Goal: Information Seeking & Learning: Learn about a topic

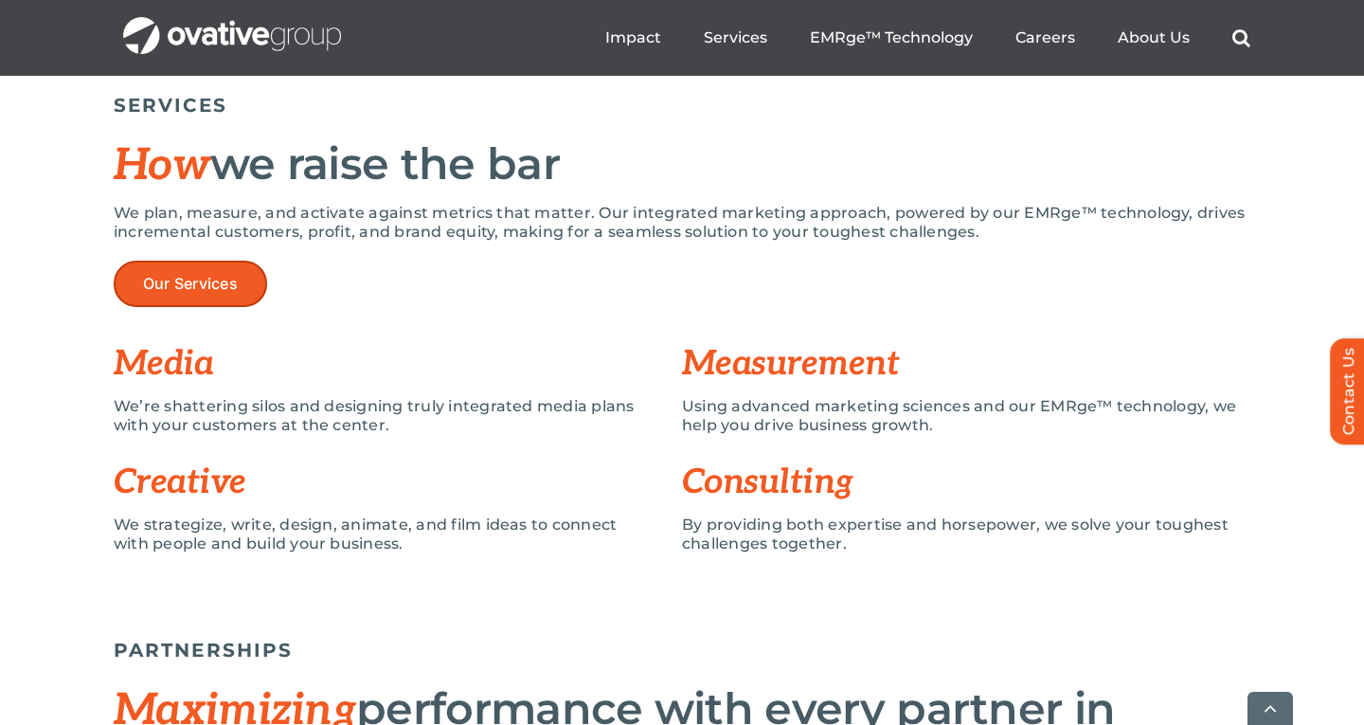
click at [257, 285] on link "Our Services" at bounding box center [190, 284] width 153 height 46
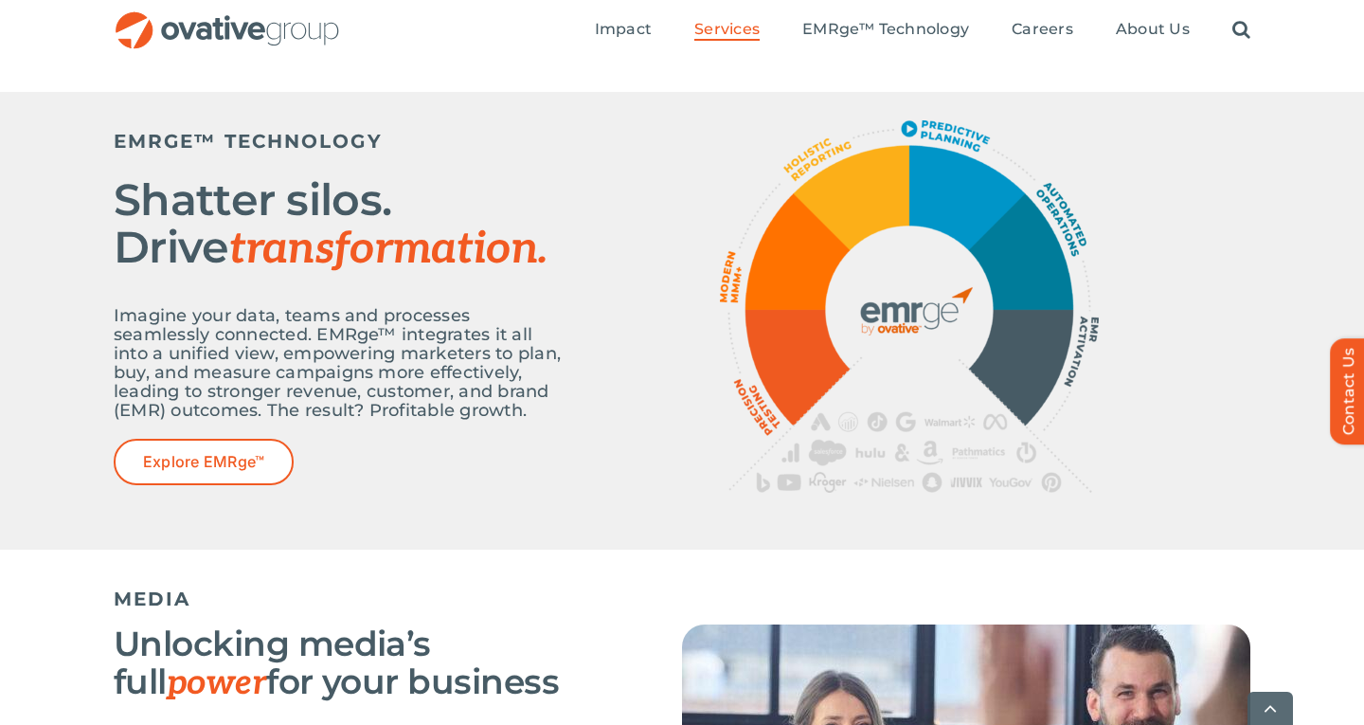
scroll to position [704, 0]
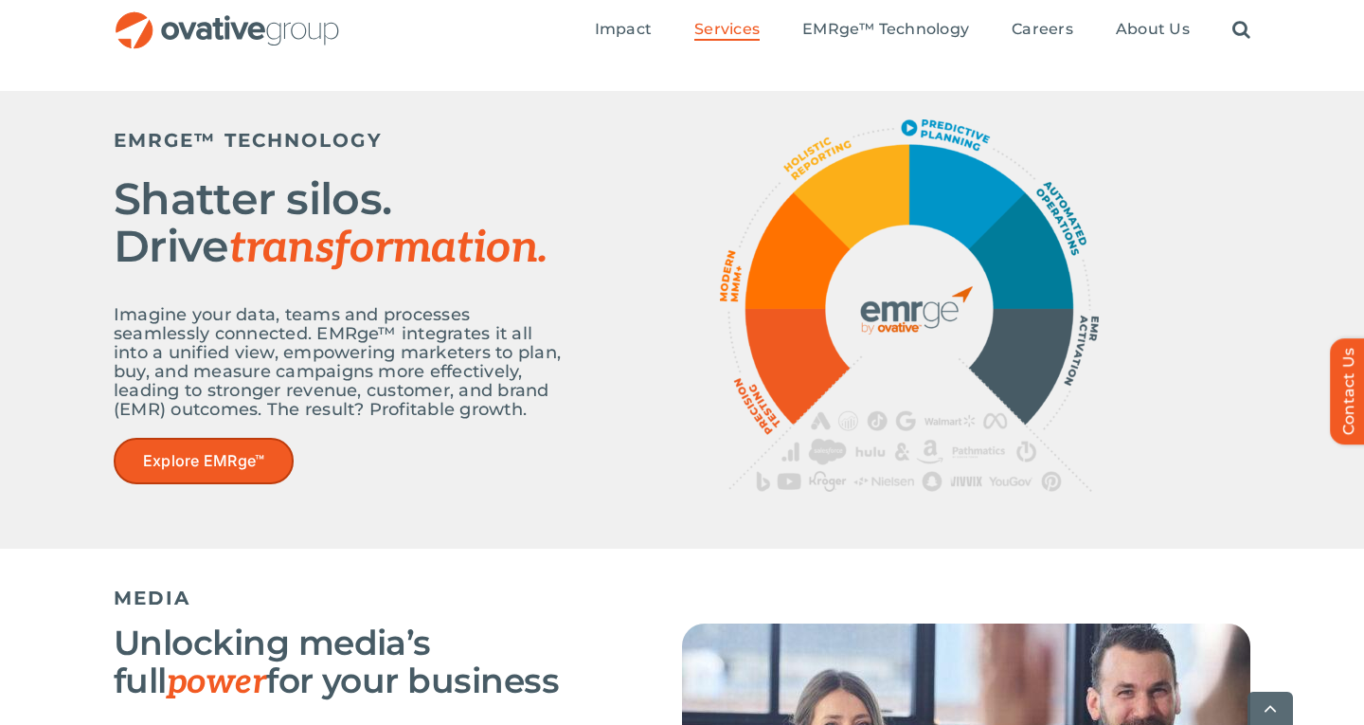
click at [236, 450] on link "Explore EMRge™" at bounding box center [204, 461] width 180 height 46
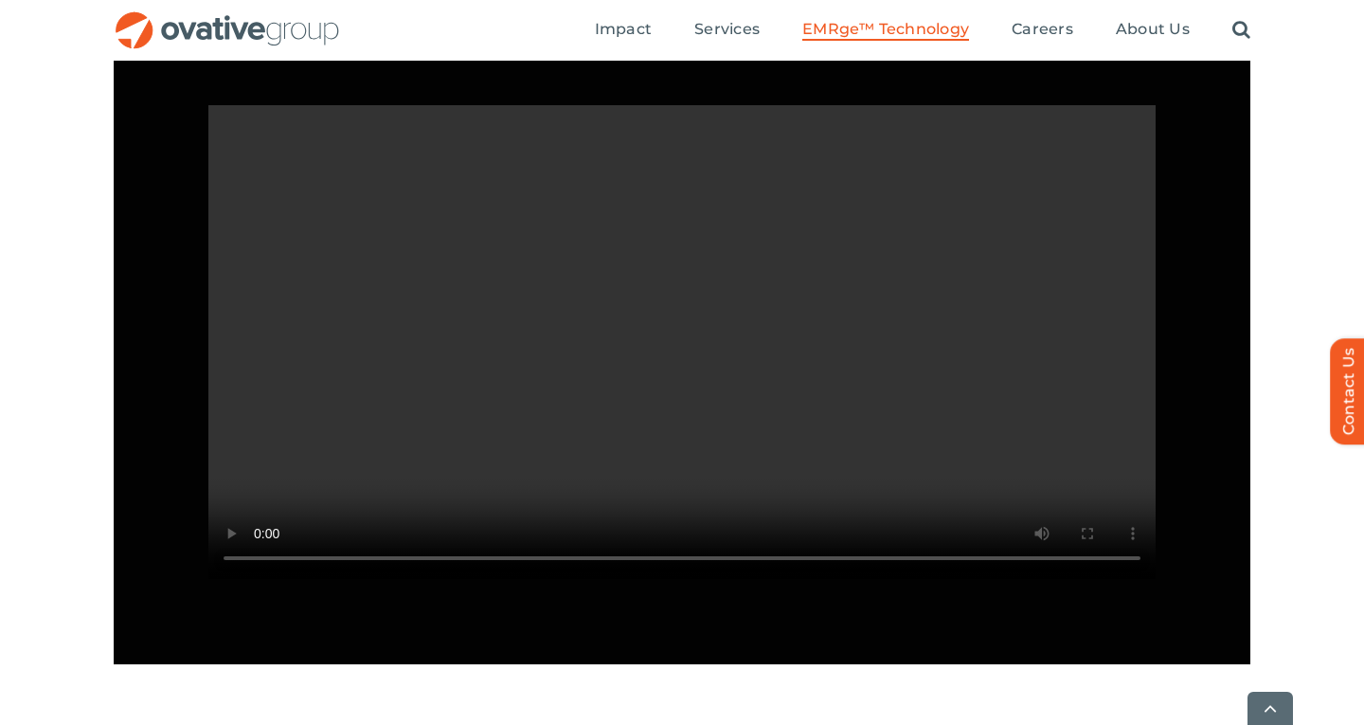
scroll to position [1791, 0]
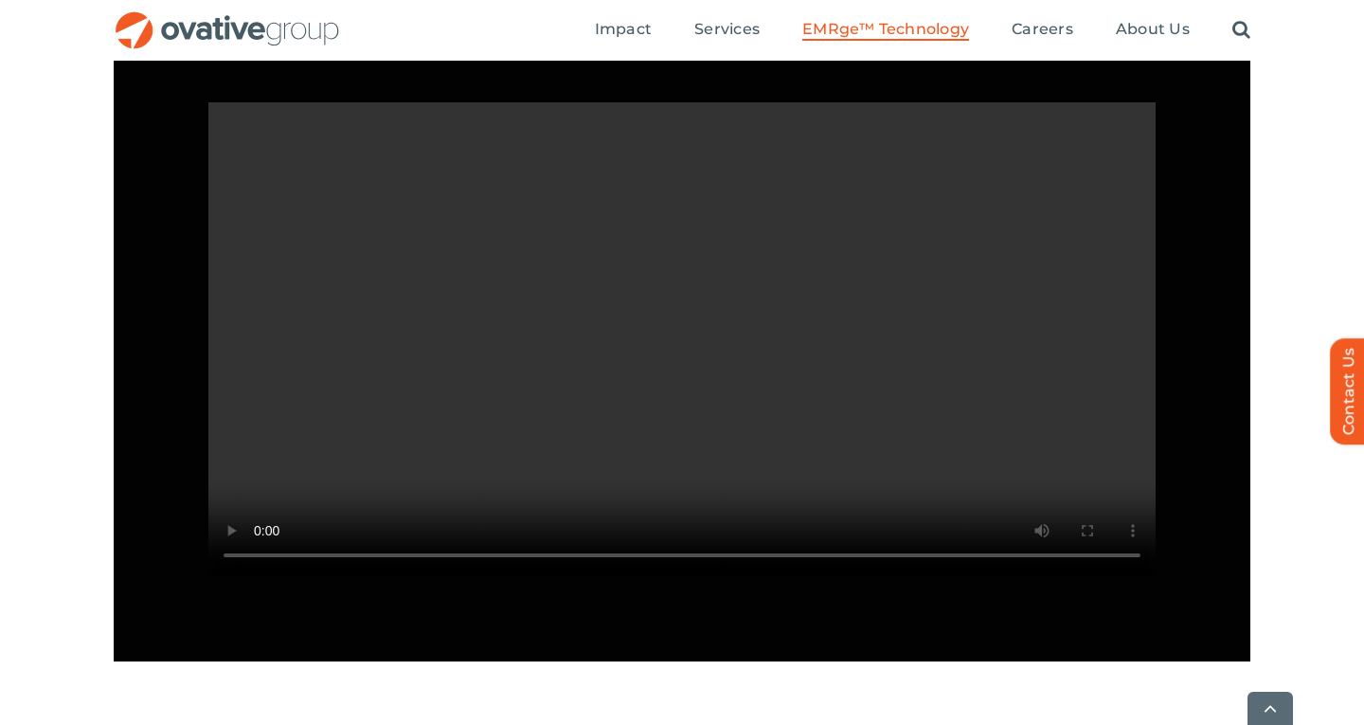
click at [1063, 576] on video "Sorry, your browser doesn't support embedded videos." at bounding box center [681, 339] width 947 height 474
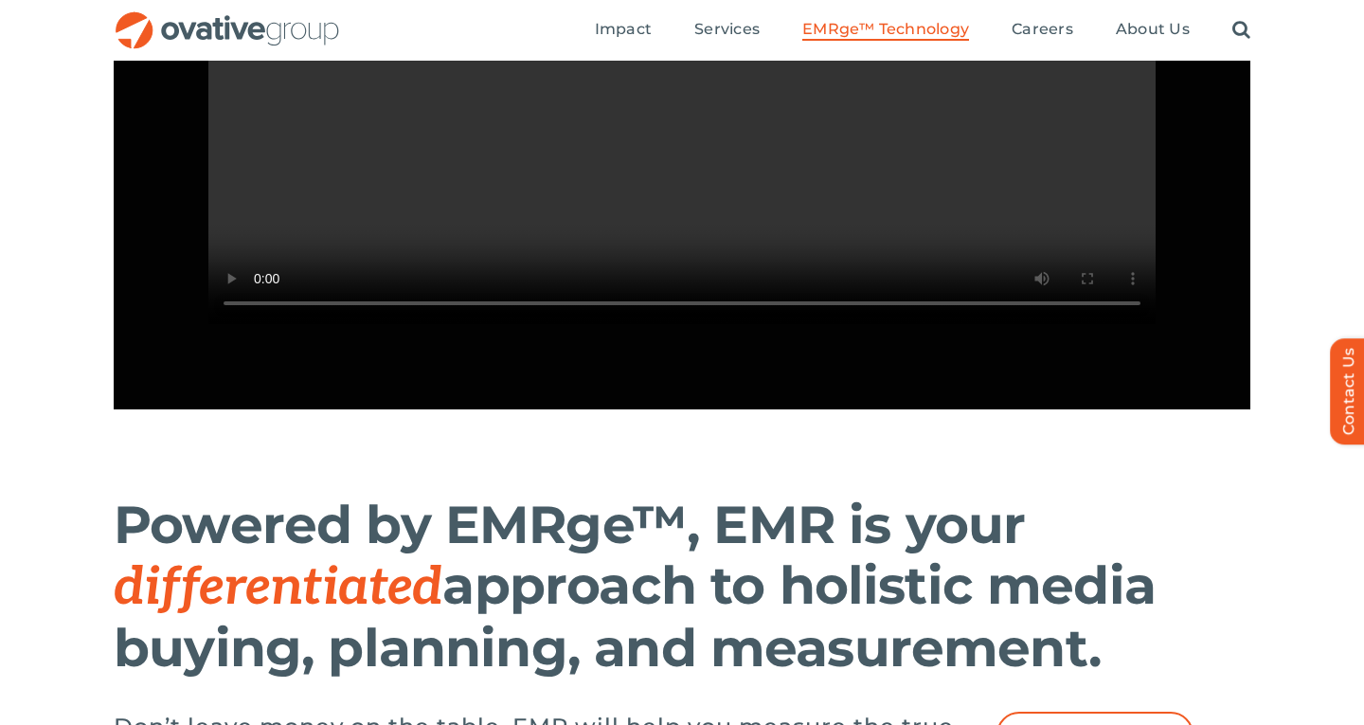
scroll to position [1913, 0]
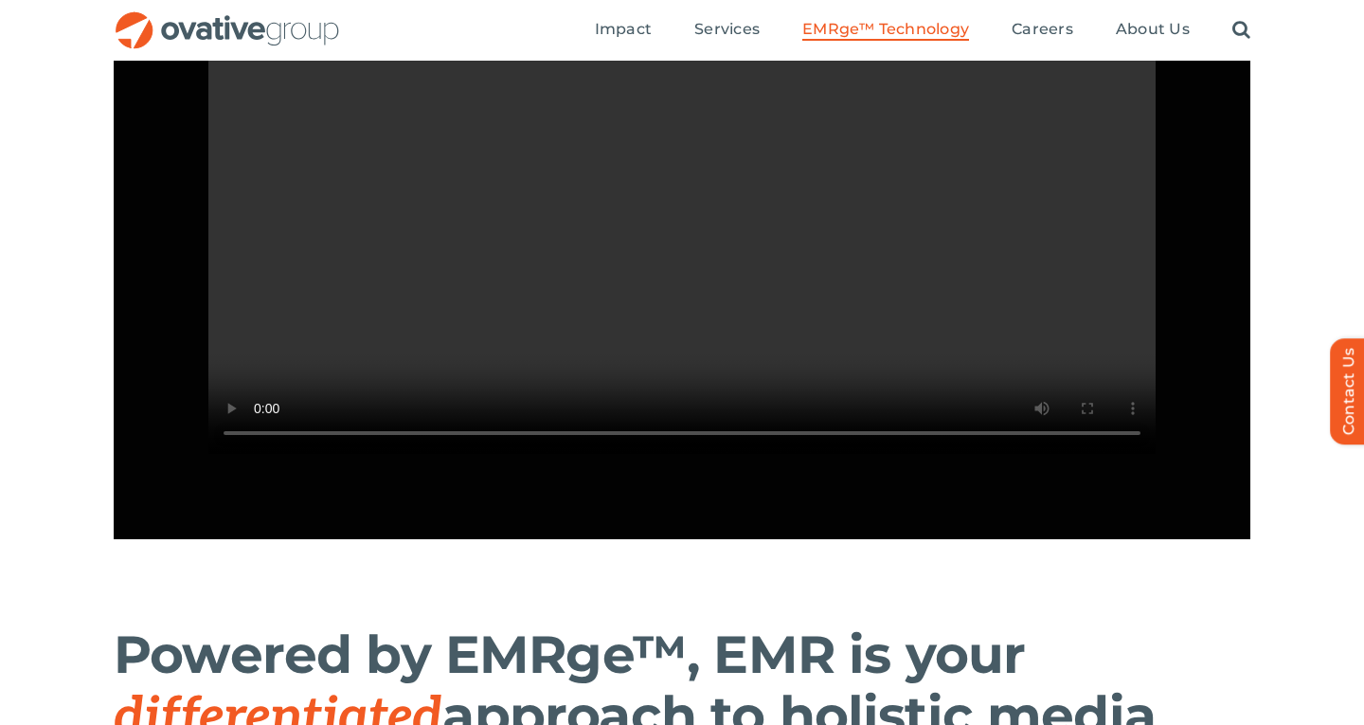
click at [671, 381] on video "Sorry, your browser doesn't support embedded videos." at bounding box center [681, 217] width 947 height 474
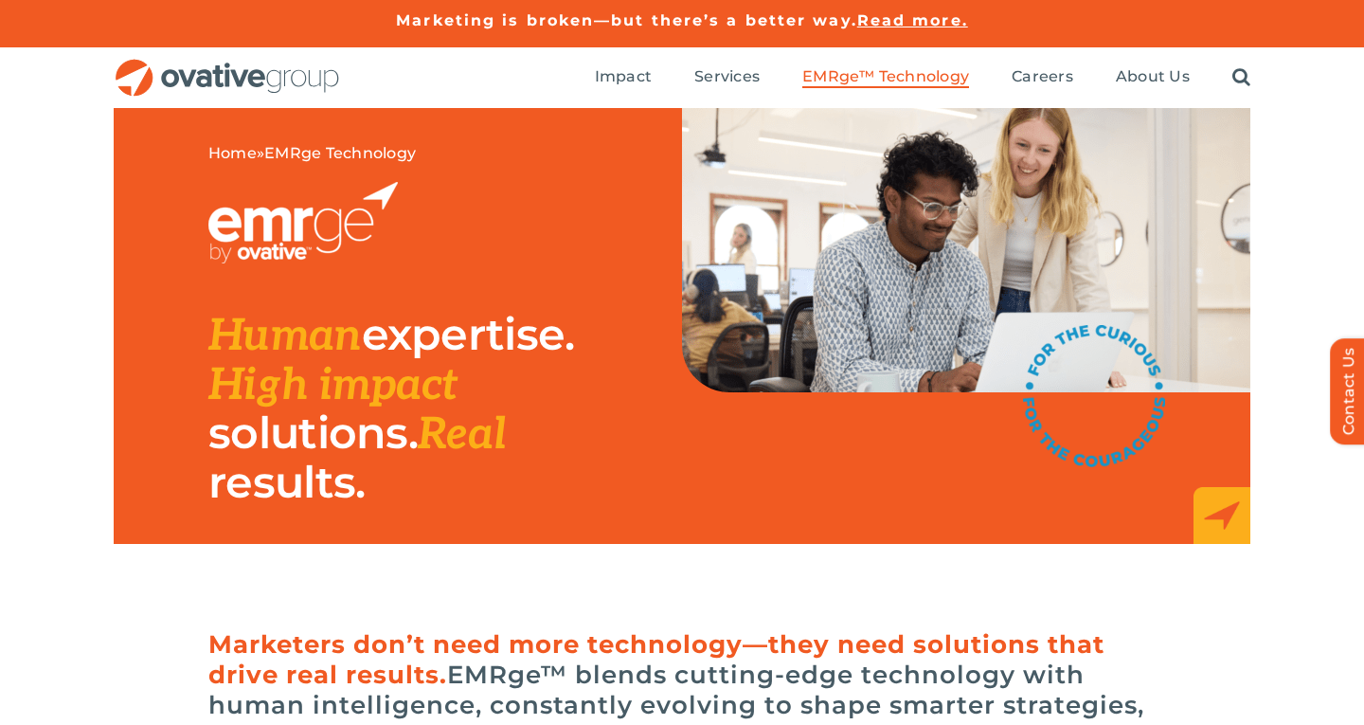
scroll to position [0, 0]
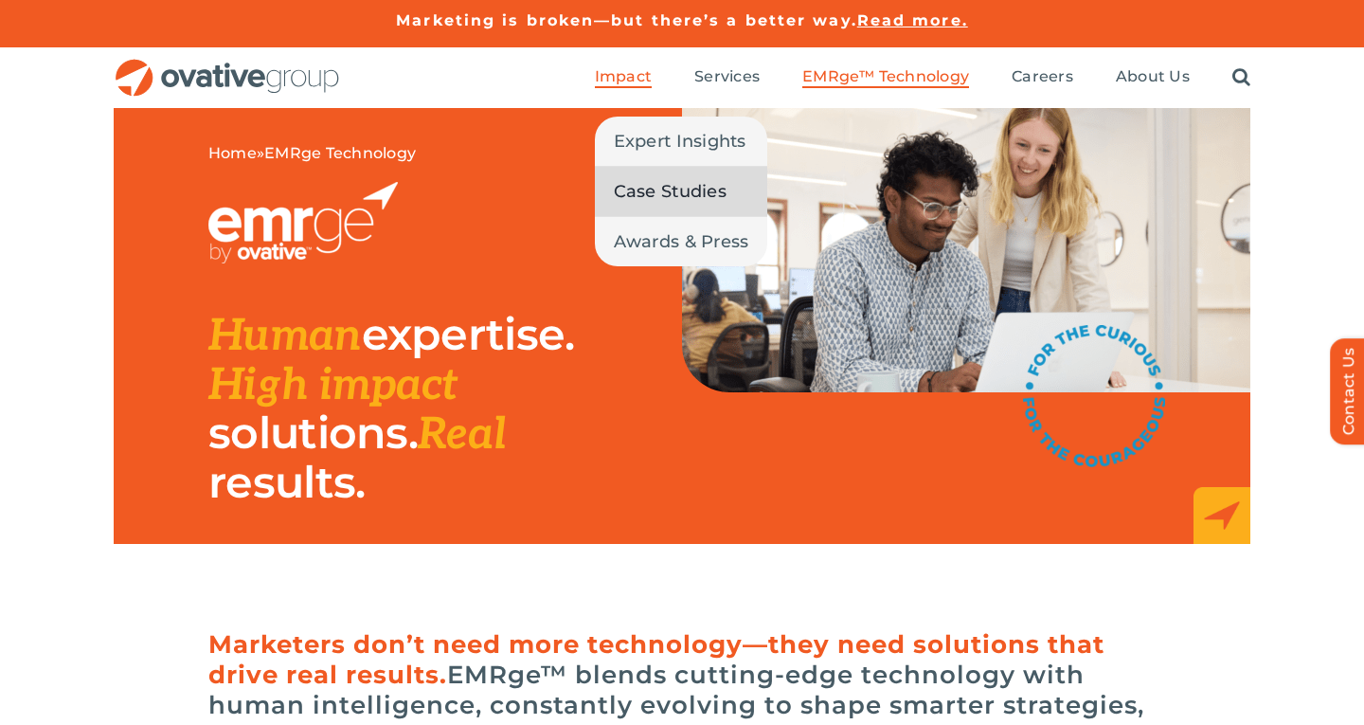
click at [669, 190] on span "Case Studies" at bounding box center [670, 191] width 113 height 27
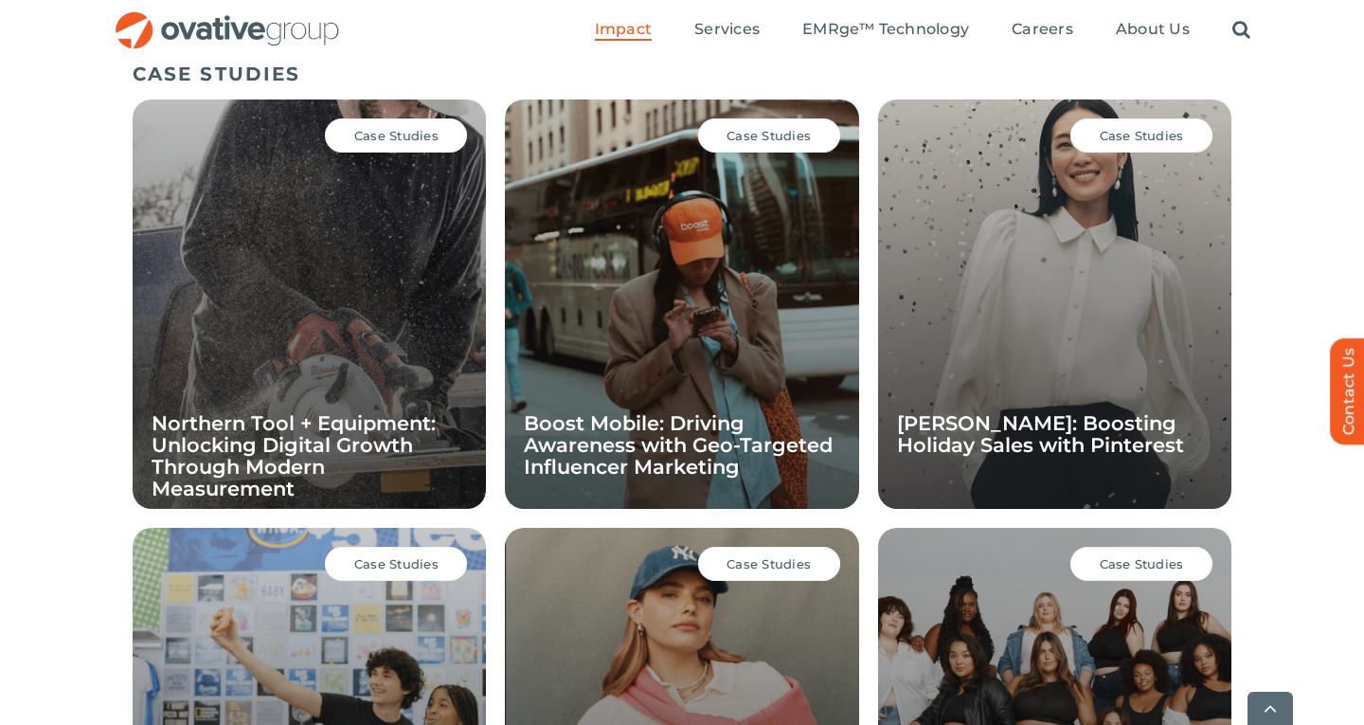
scroll to position [1342, 0]
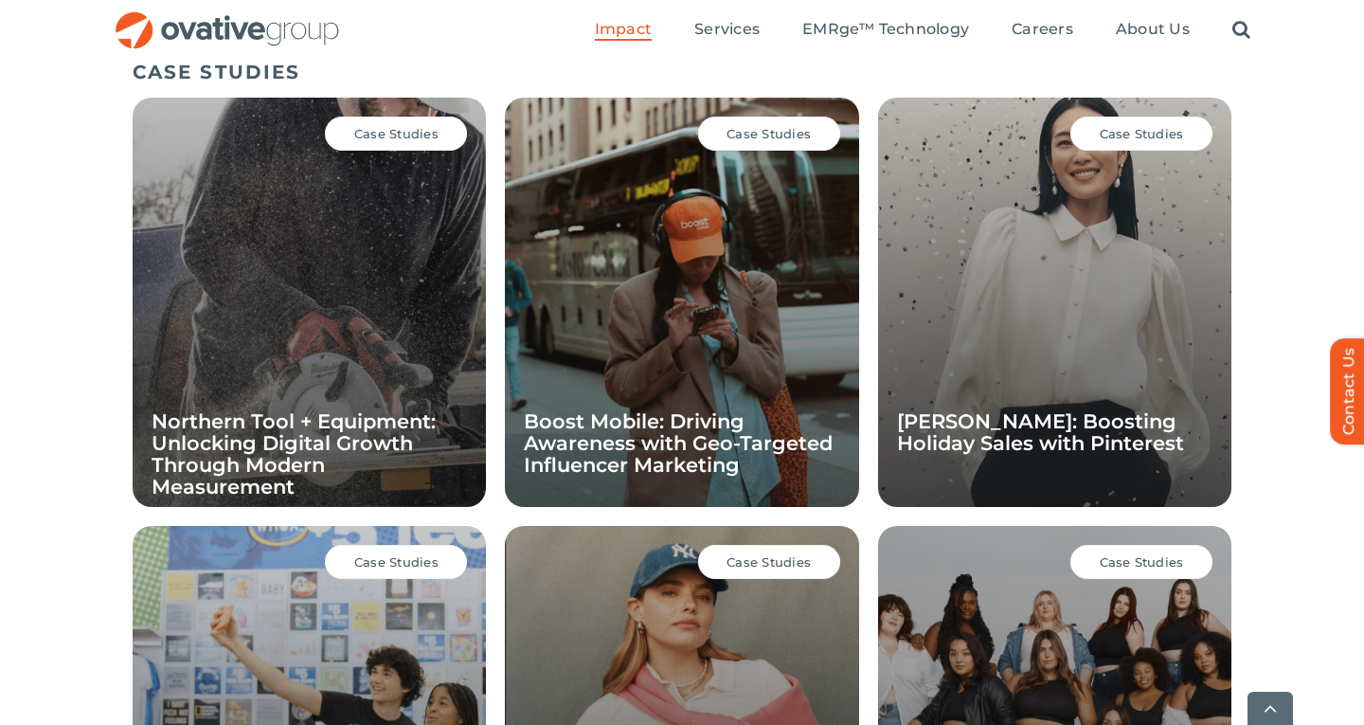
click at [417, 138] on span "Case Studies" at bounding box center [396, 133] width 84 height 15
click at [349, 297] on div "Case Studies Northern Tool + Equipment: Unlocking Digital Growth Through Modern…" at bounding box center [309, 302] width 353 height 409
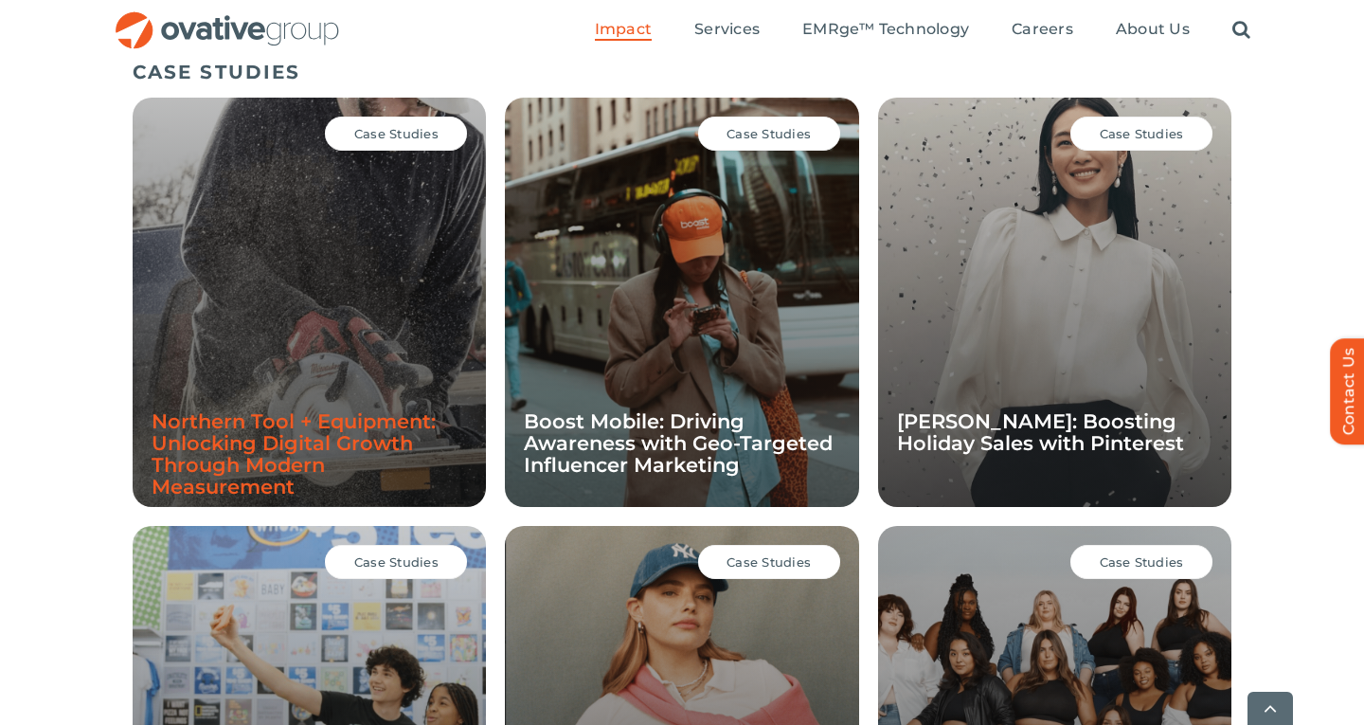
click at [267, 455] on link "Northern Tool + Equipment: Unlocking Digital Growth Through Modern Measurement" at bounding box center [294, 453] width 284 height 89
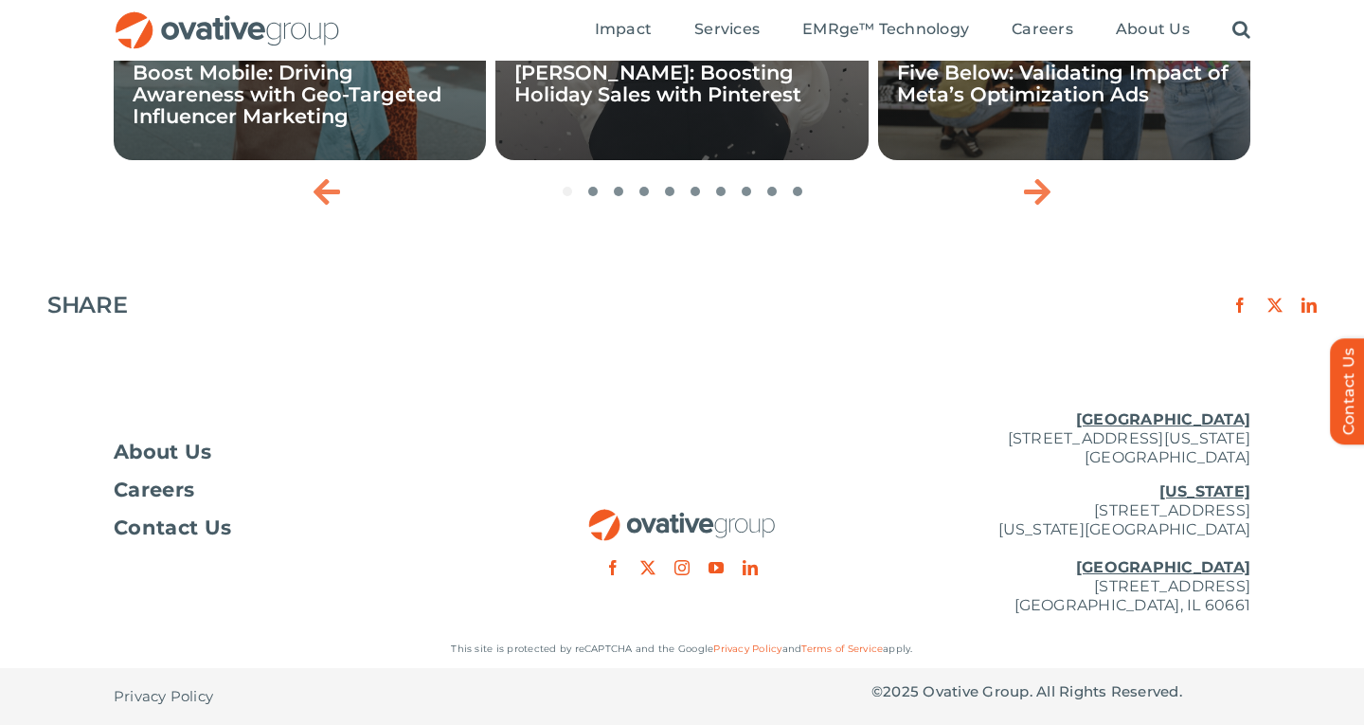
scroll to position [3464, 0]
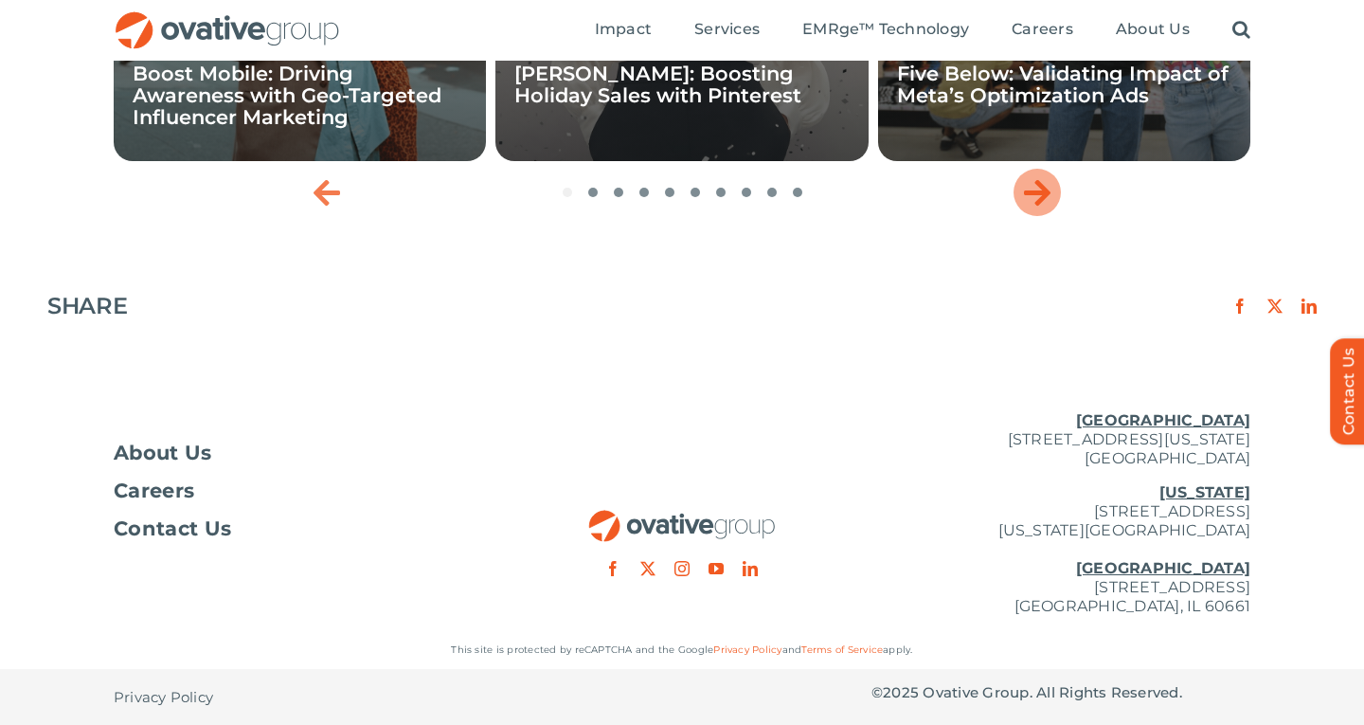
click at [1036, 192] on icon "Next slide" at bounding box center [1037, 192] width 27 height 30
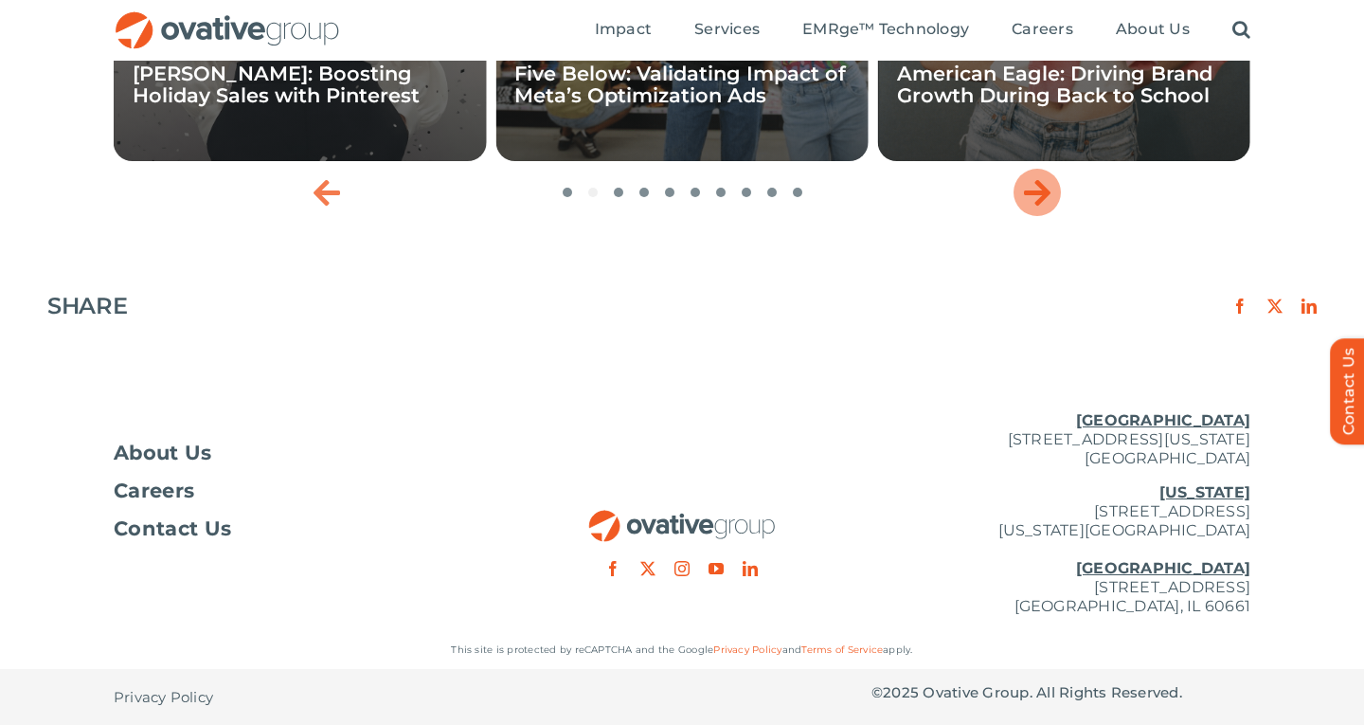
click at [1036, 192] on icon "Next slide" at bounding box center [1037, 192] width 27 height 30
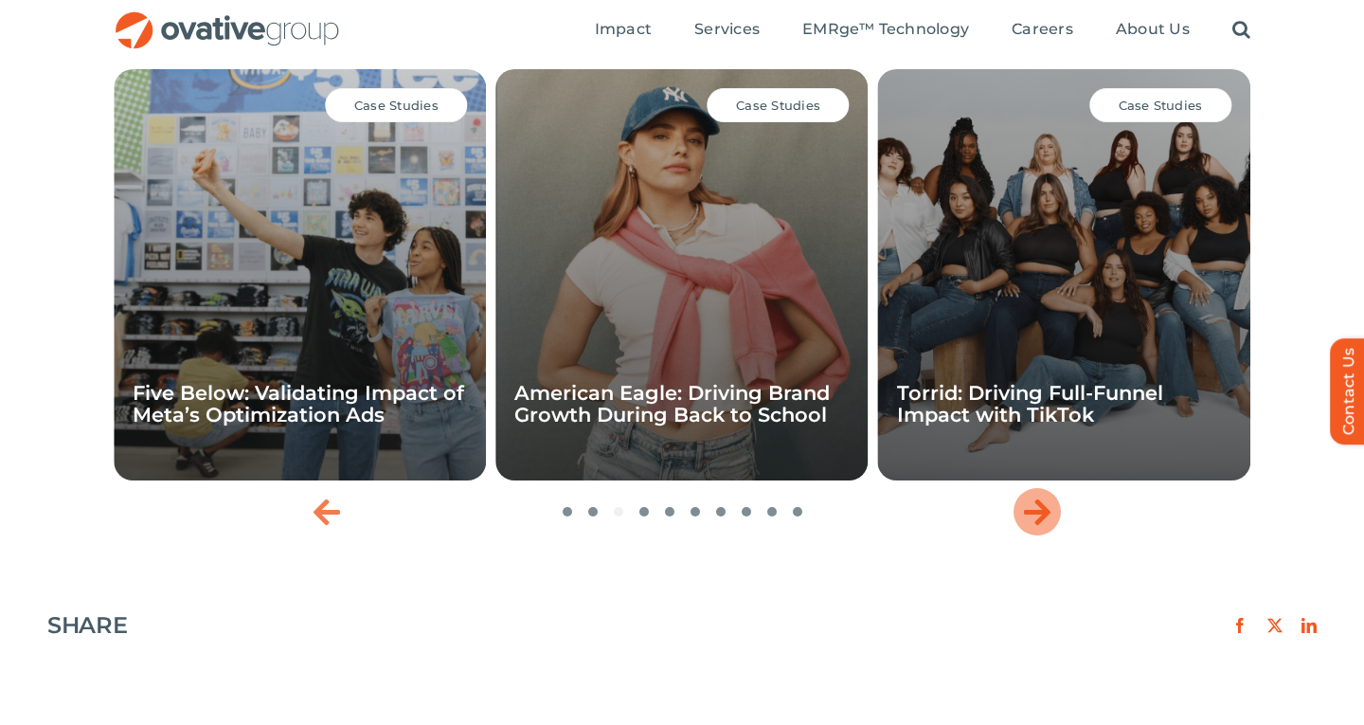
scroll to position [3141, 0]
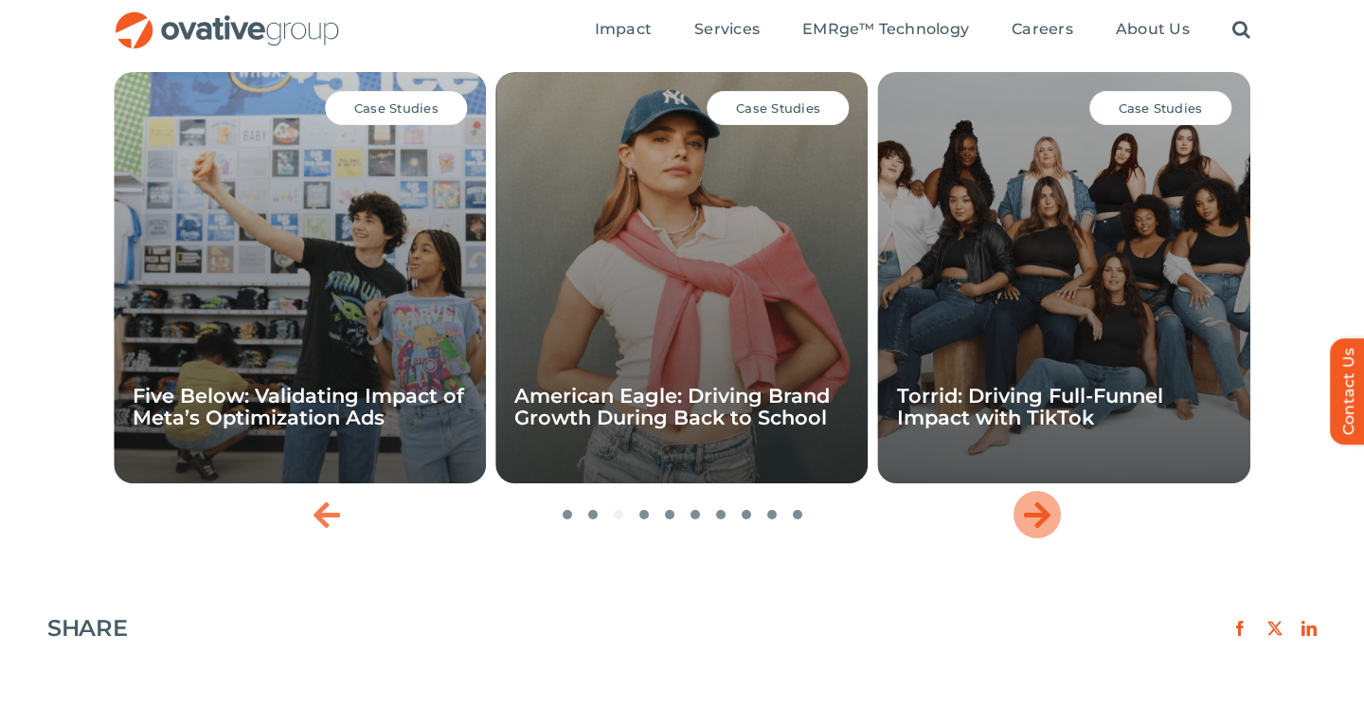
click at [1042, 522] on icon "Next slide" at bounding box center [1037, 514] width 27 height 30
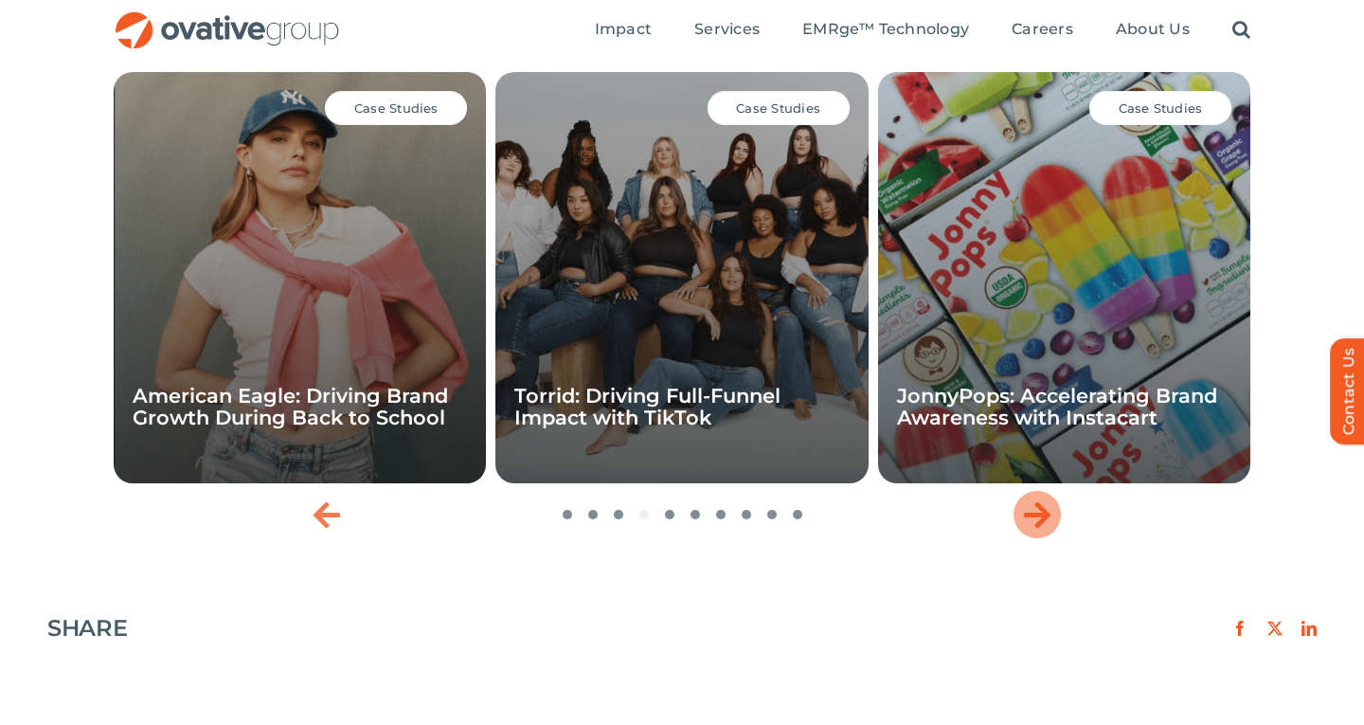
click at [1042, 522] on icon "Next slide" at bounding box center [1037, 514] width 27 height 30
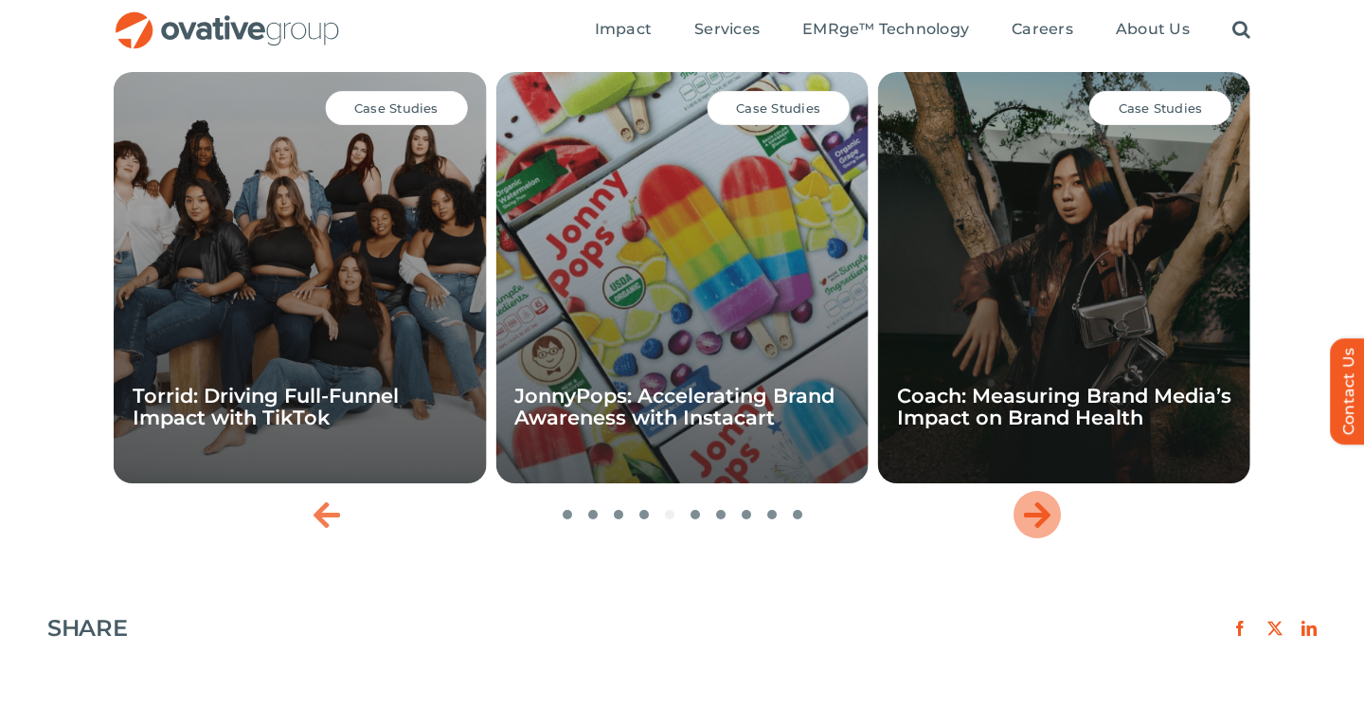
click at [1042, 522] on icon "Next slide" at bounding box center [1037, 514] width 27 height 30
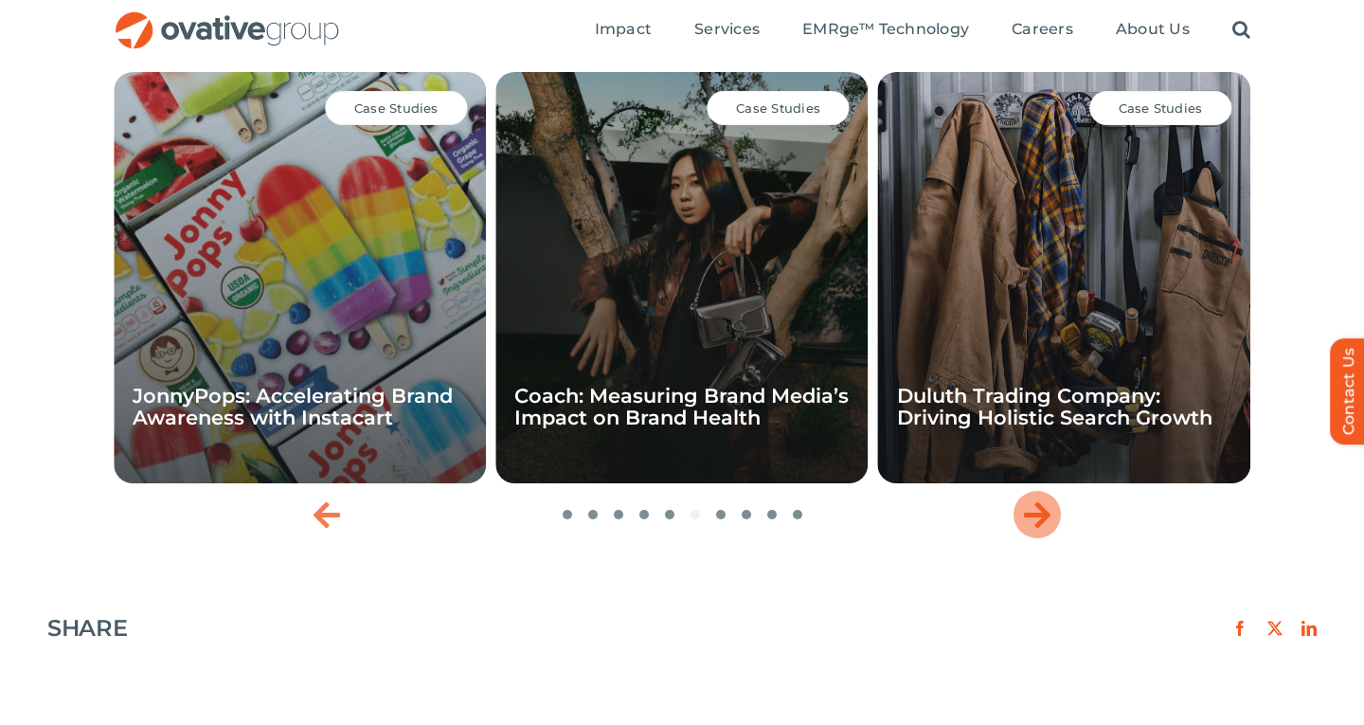
click at [1042, 522] on icon "Next slide" at bounding box center [1037, 514] width 27 height 30
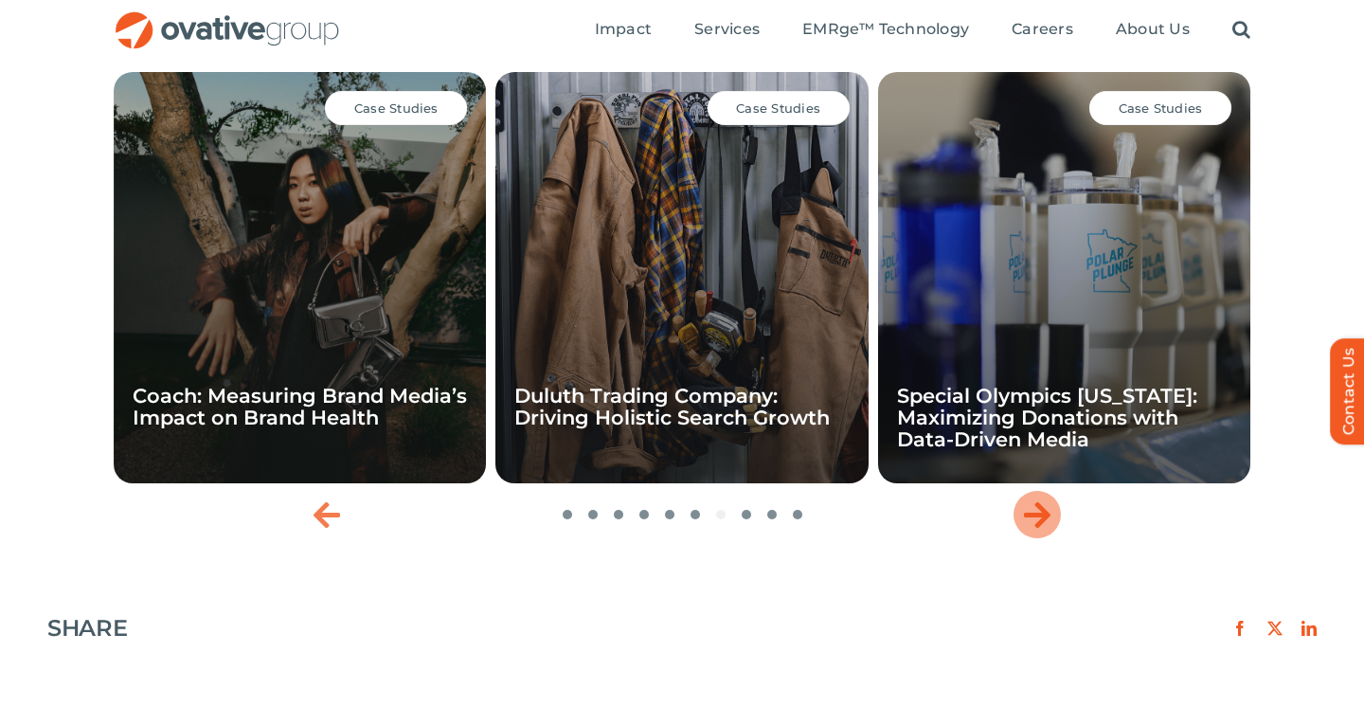
click at [1042, 522] on icon "Next slide" at bounding box center [1037, 514] width 27 height 30
click at [1037, 521] on icon "Next slide" at bounding box center [1037, 514] width 27 height 30
click at [1029, 512] on icon "Next slide" at bounding box center [1037, 514] width 27 height 30
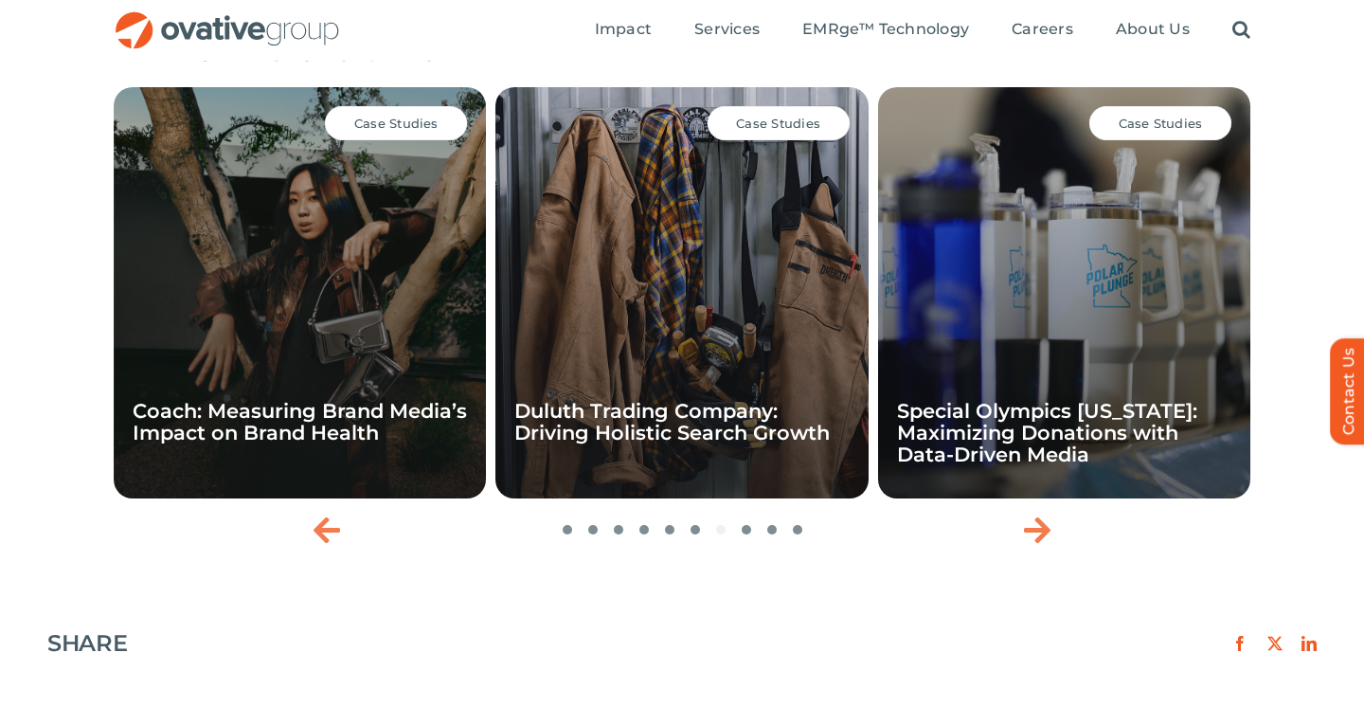
scroll to position [3123, 0]
